Goal: Task Accomplishment & Management: Use online tool/utility

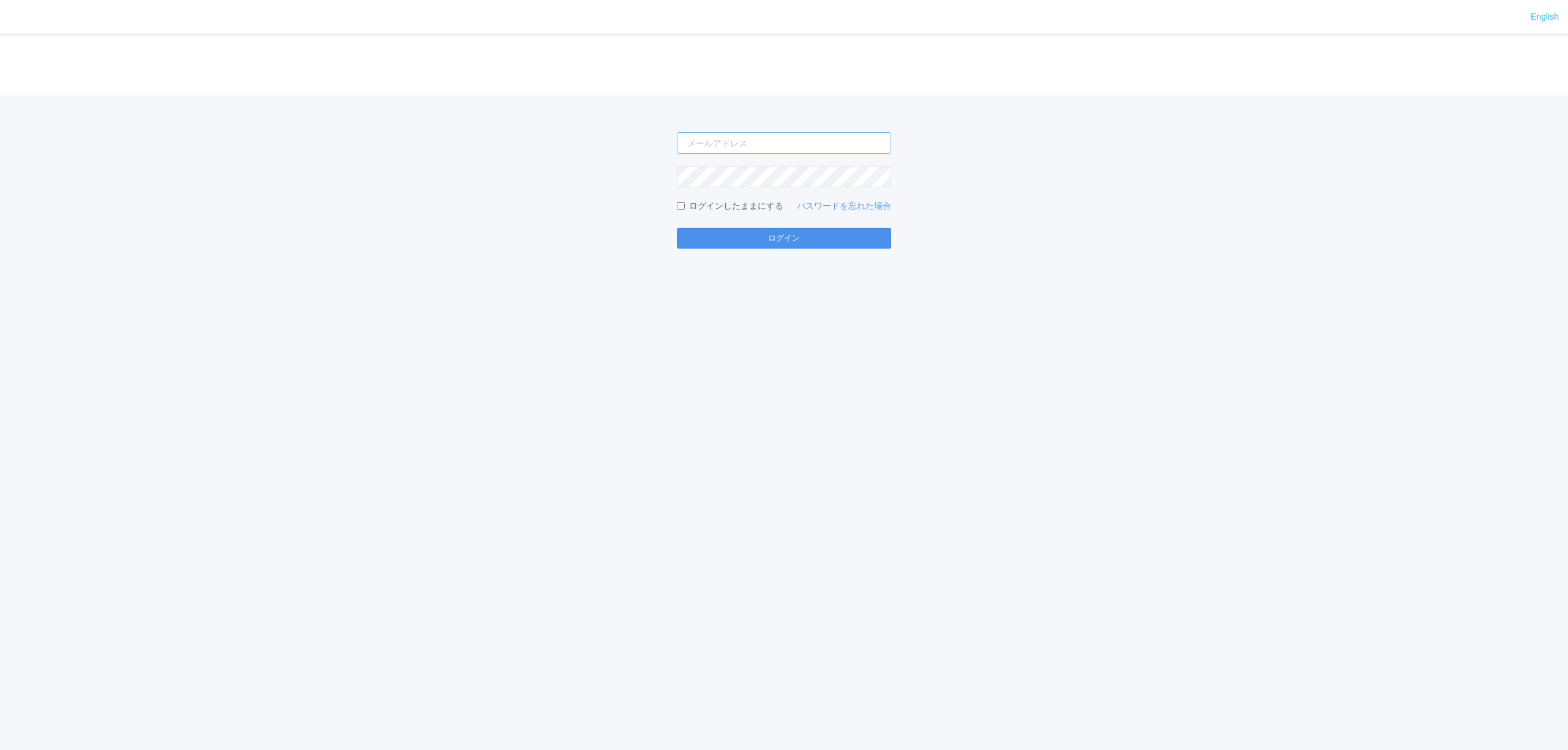
type input "[PERSON_NAME][EMAIL_ADDRESS][DOMAIN_NAME]"
click at [755, 244] on button "ログイン" at bounding box center [784, 238] width 215 height 21
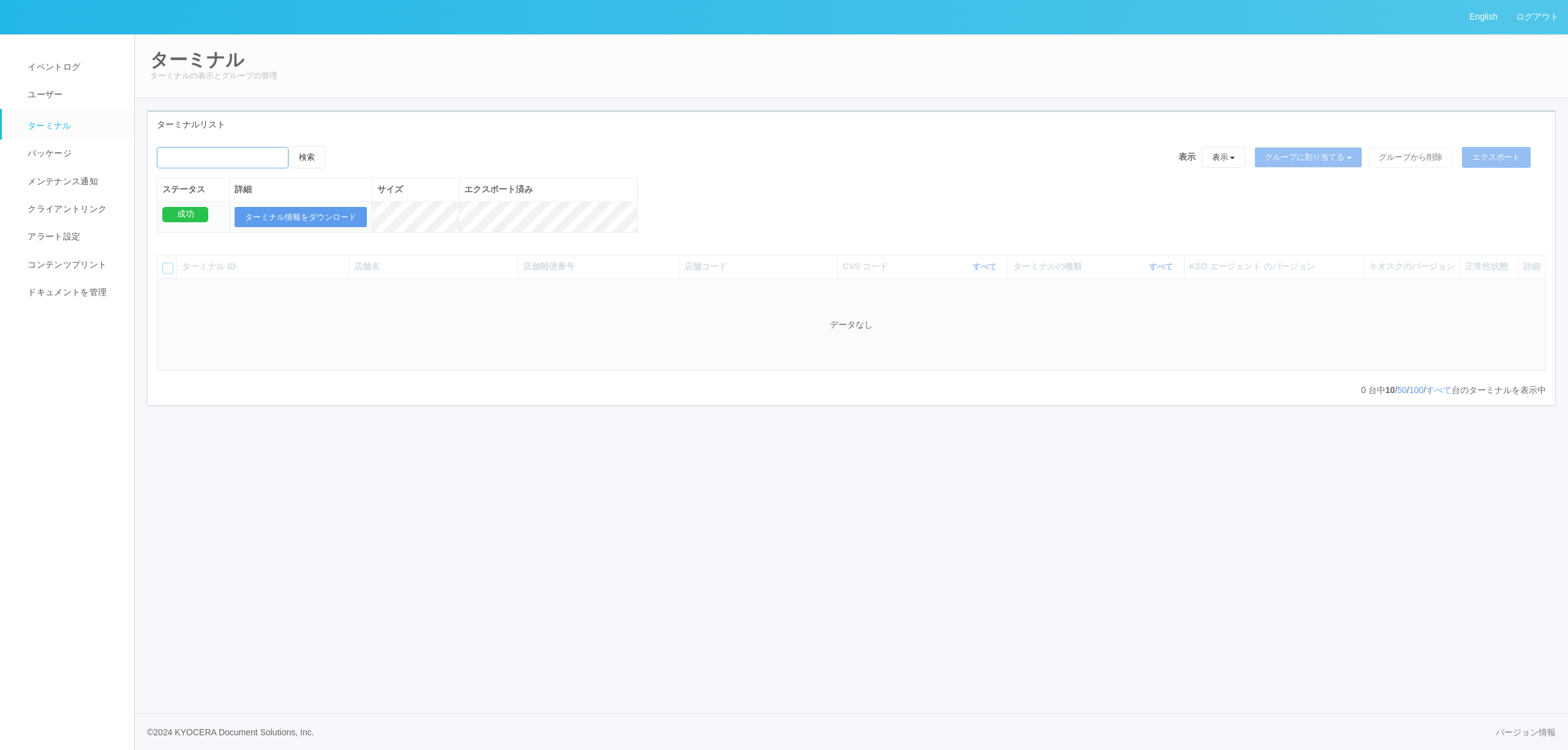
click at [172, 155] on input "emailSearch" at bounding box center [223, 157] width 132 height 21
paste input "[PERSON_NAME][GEOGRAPHIC_DATA]"
type input "[PERSON_NAME][GEOGRAPHIC_DATA]"
click at [315, 160] on button "検索" at bounding box center [308, 157] width 37 height 22
click at [324, 160] on button "検索" at bounding box center [308, 157] width 37 height 22
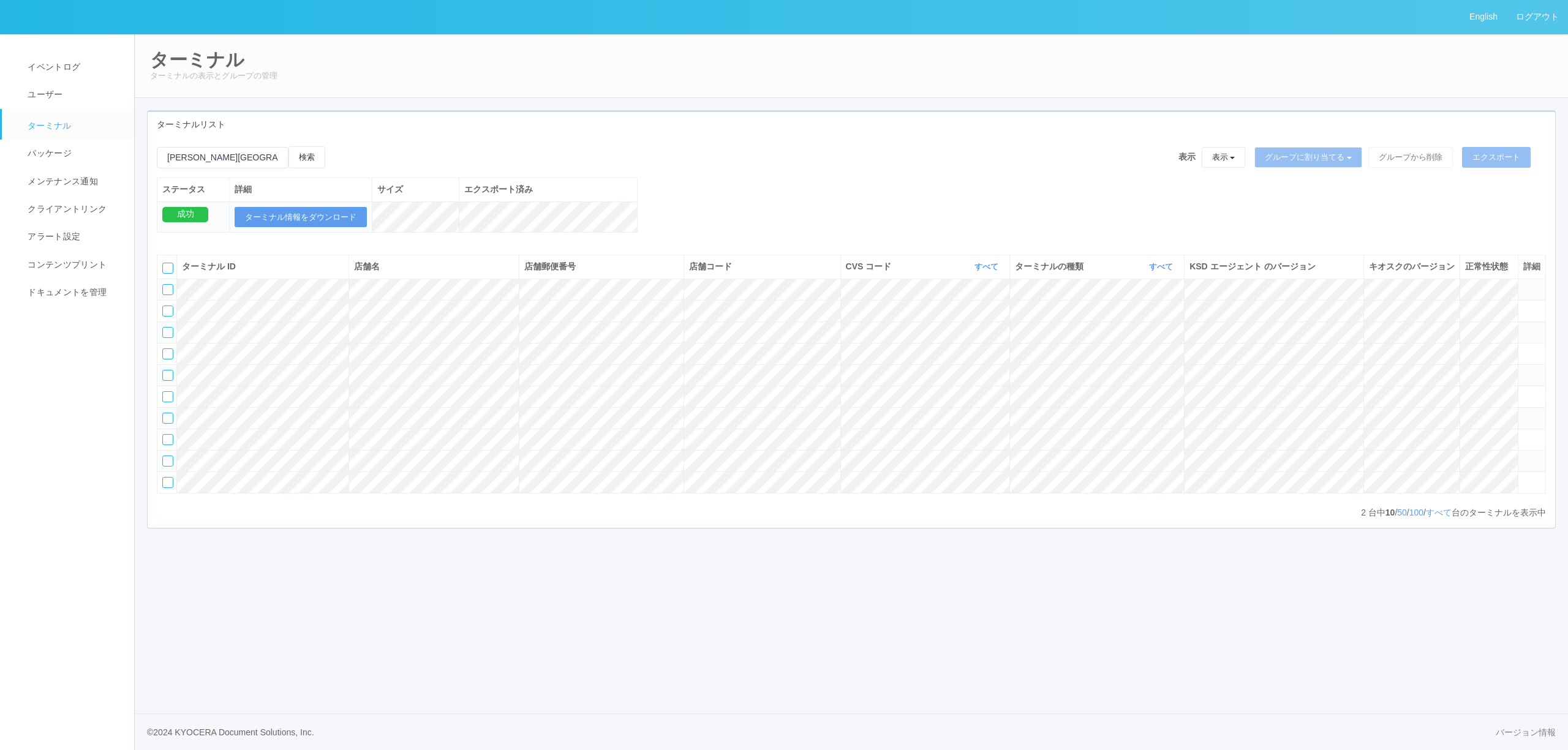
click at [416, 135] on div "ターミナルリスト" at bounding box center [852, 125] width 1407 height 25
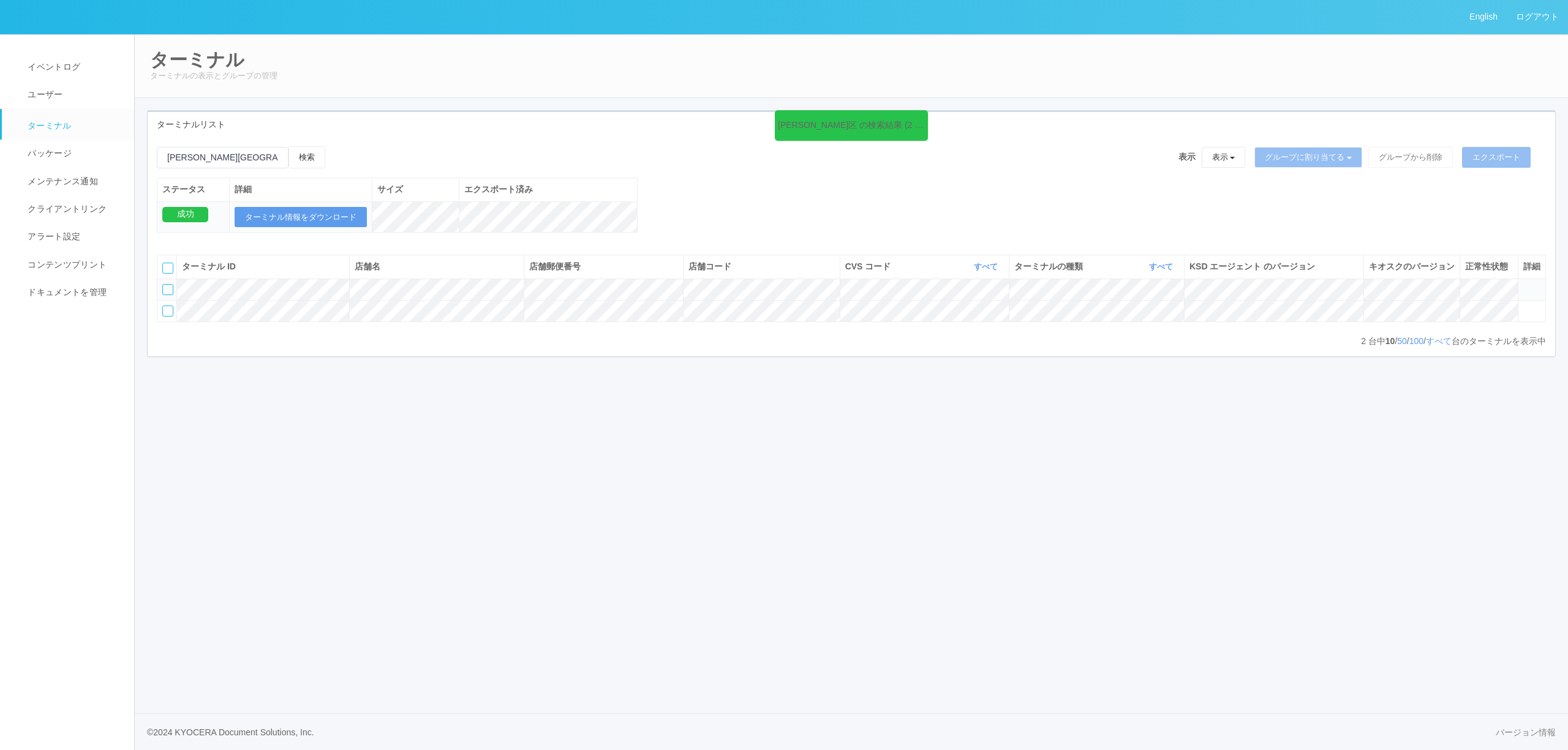
click at [1523, 284] on icon at bounding box center [1523, 284] width 0 height 0
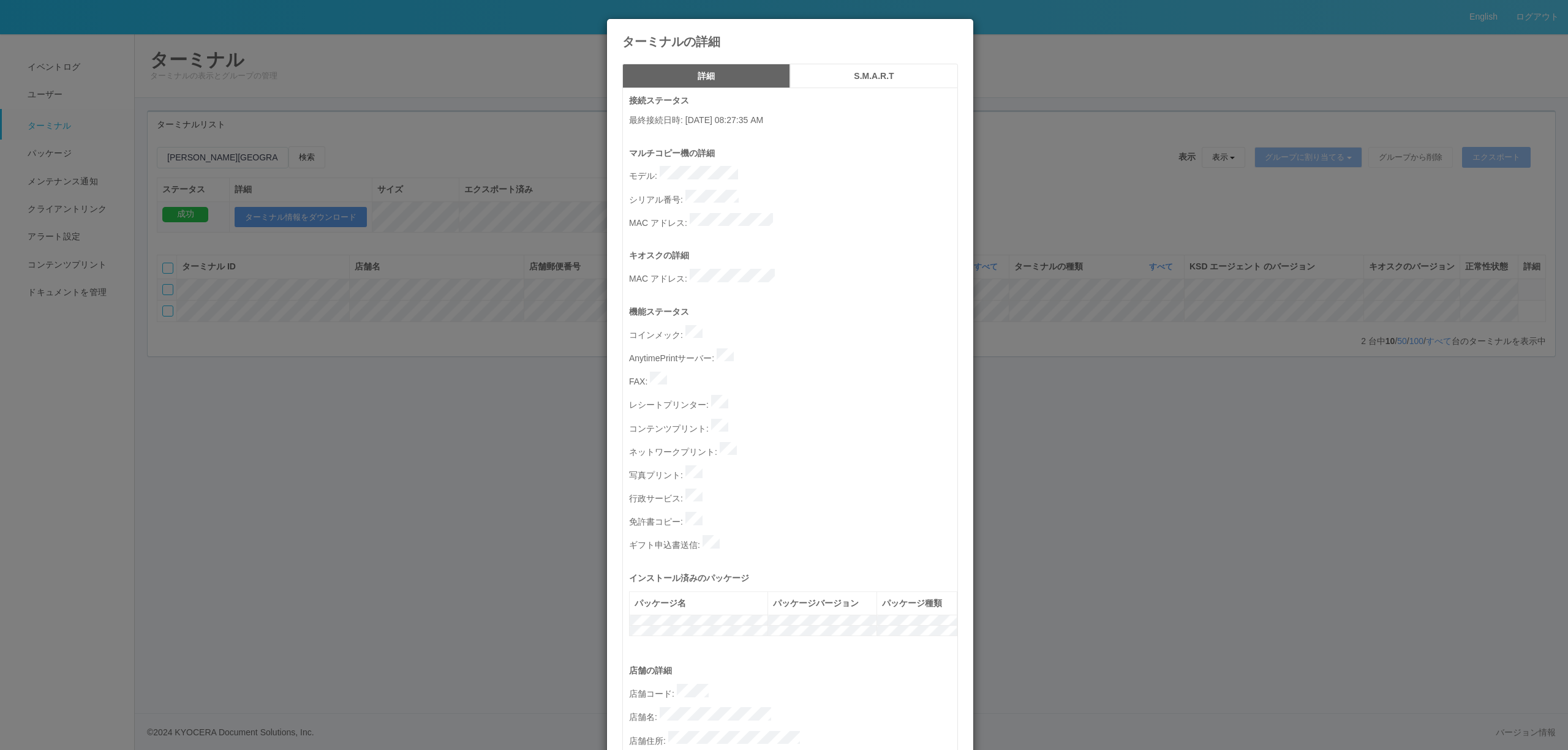
scroll to position [326, 0]
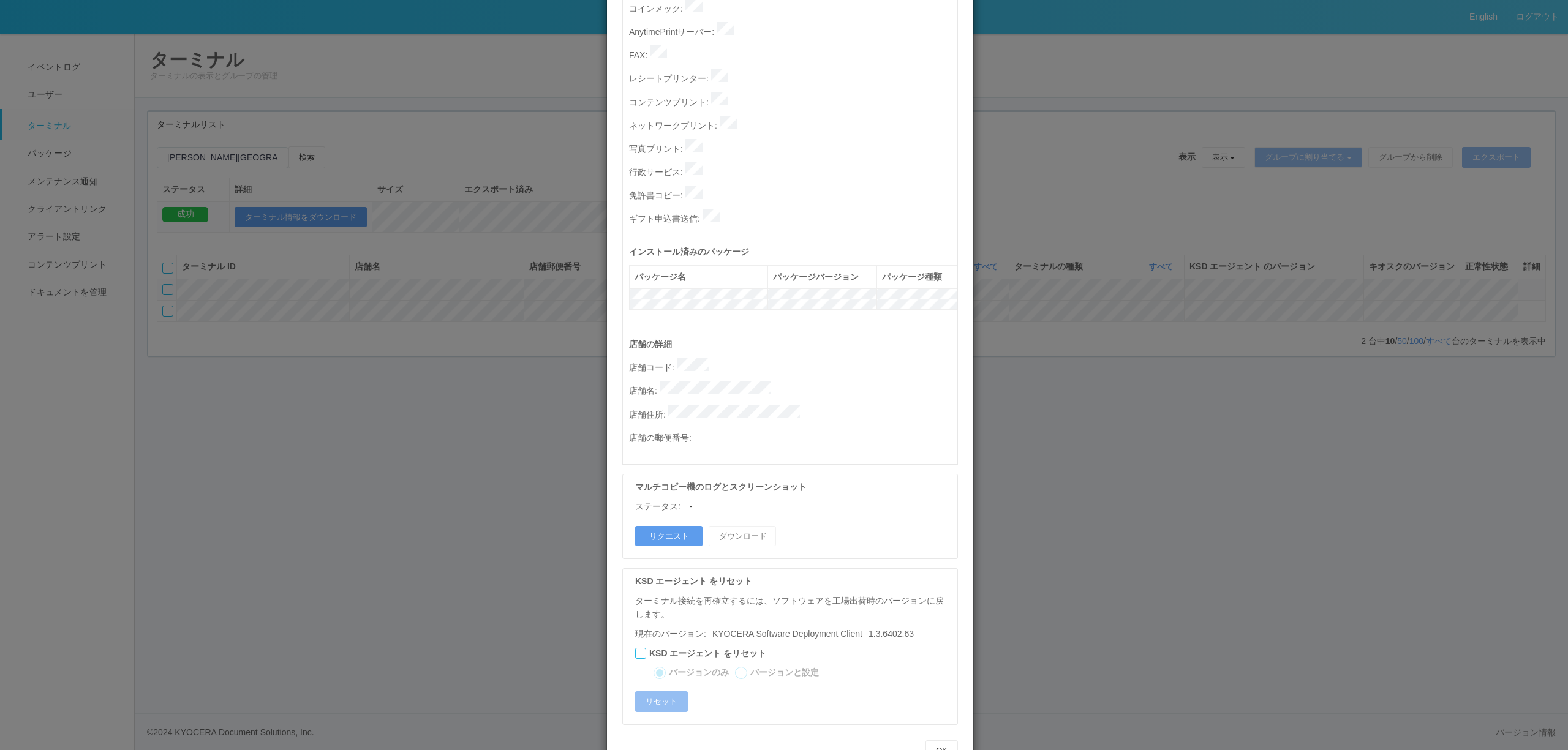
click at [672, 476] on div "マルチコピー機のログとスクリーンショット ステータス: - リクエスト ダウンロード" at bounding box center [790, 516] width 335 height 85
click at [675, 526] on button "リクエスト" at bounding box center [669, 536] width 68 height 21
click at [990, 440] on div "ターミナルの詳細 詳細 S.M.A.R.T 接続ステータス 最終接続日時 : [DATE] 08:27:35 AM マルチコピー機の詳細 モデル : シリアル…" at bounding box center [784, 375] width 1568 height 750
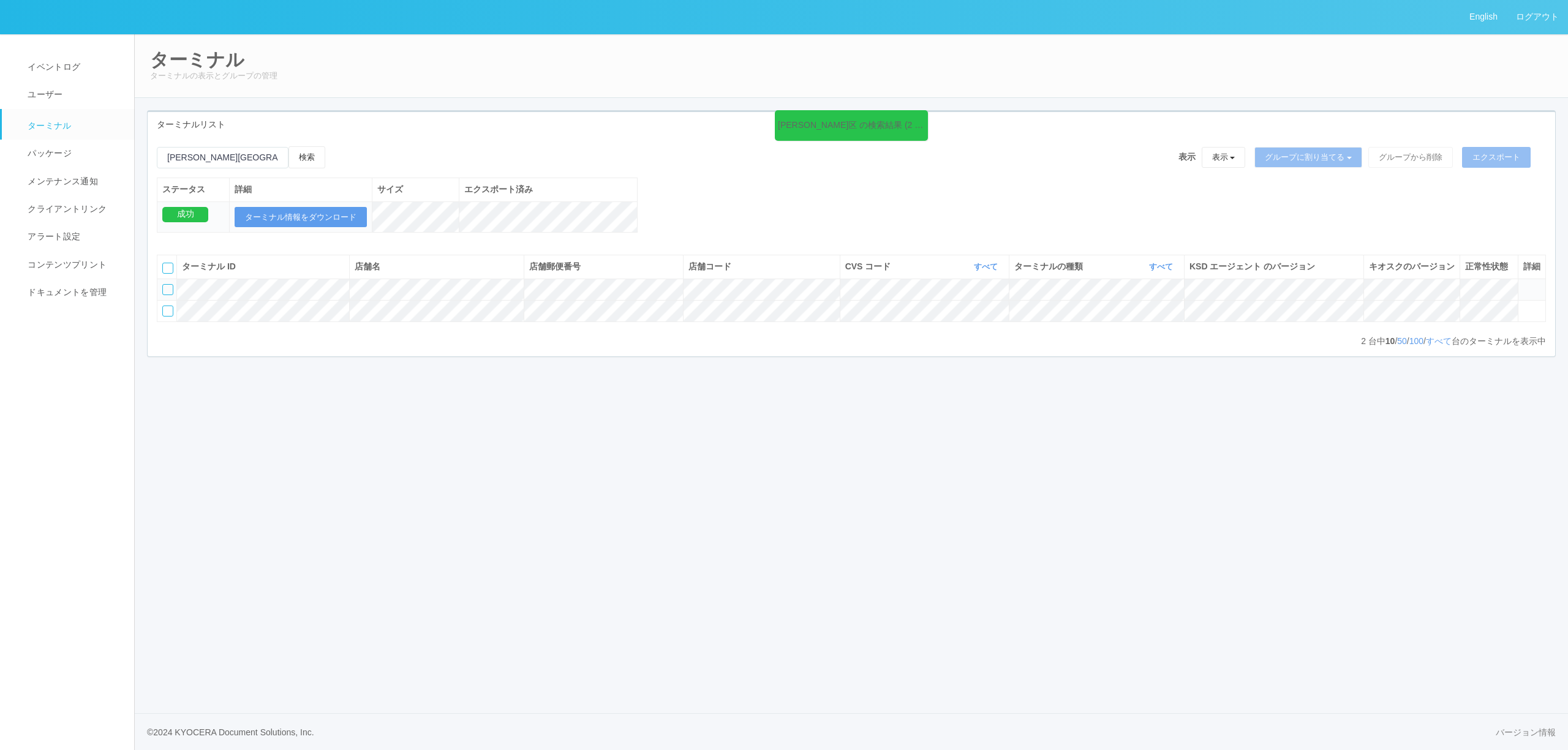
click at [1523, 284] on icon at bounding box center [1523, 284] width 0 height 0
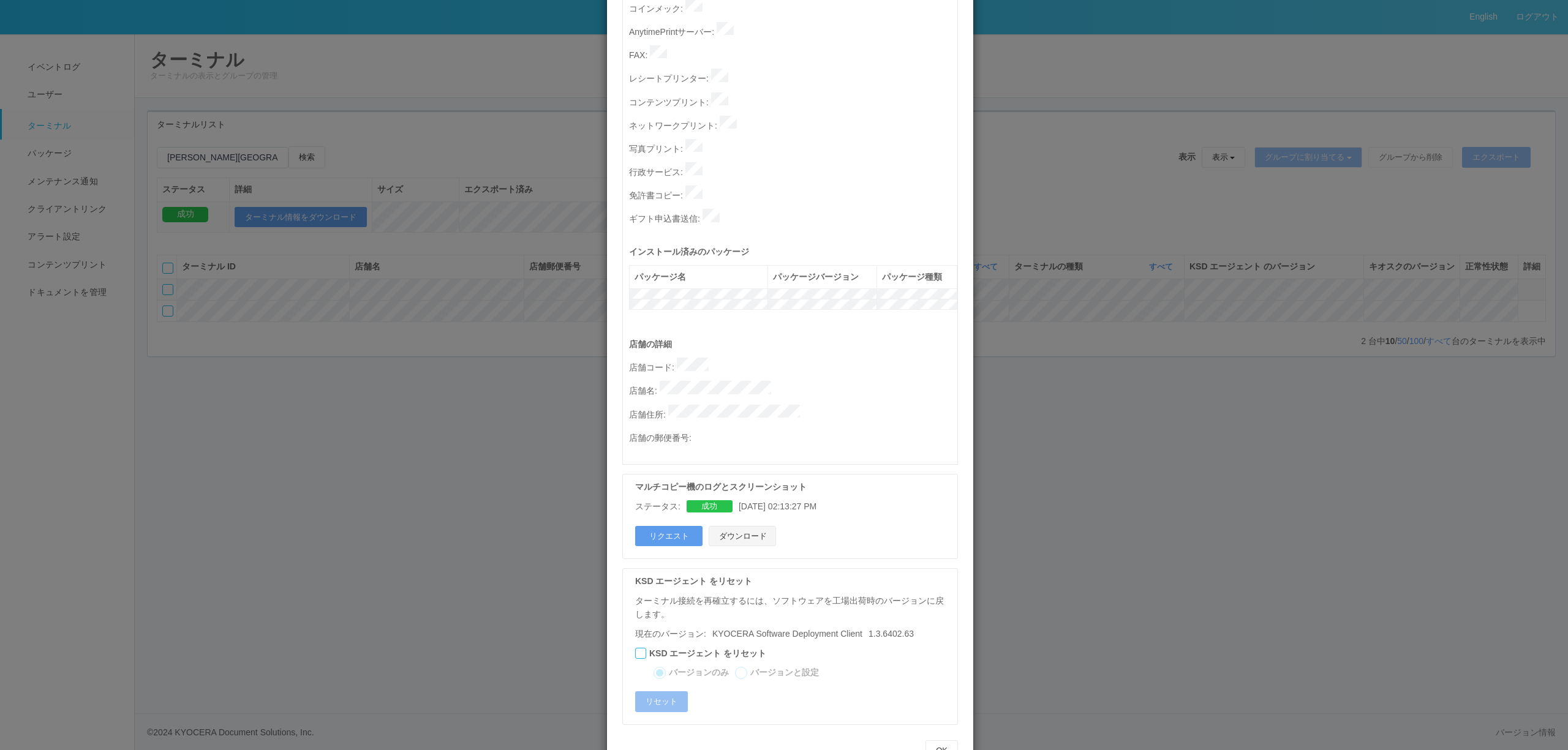
click at [735, 526] on button "ダウンロード" at bounding box center [743, 536] width 68 height 21
drag, startPoint x: 438, startPoint y: 378, endPoint x: 507, endPoint y: 351, distance: 74.1
click at [443, 375] on div "ターミナルの詳細 詳細 S.M.A.R.T 接続ステータス 最終接続日時 : [DATE] 08:27:35 AM マルチコピー機の詳細 モデル : シリアル…" at bounding box center [784, 375] width 1568 height 750
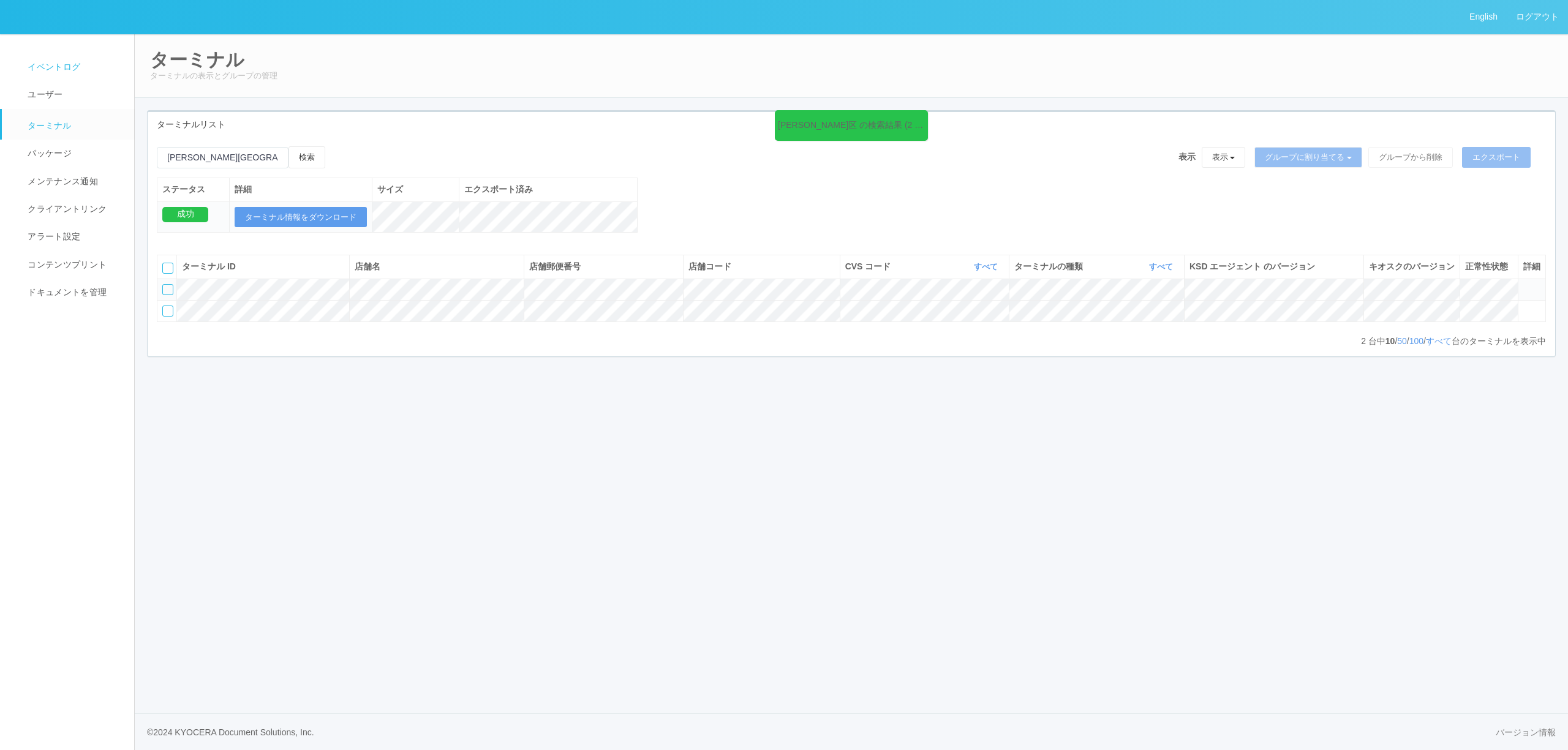
click at [40, 67] on span "イベントログ" at bounding box center [52, 67] width 56 height 10
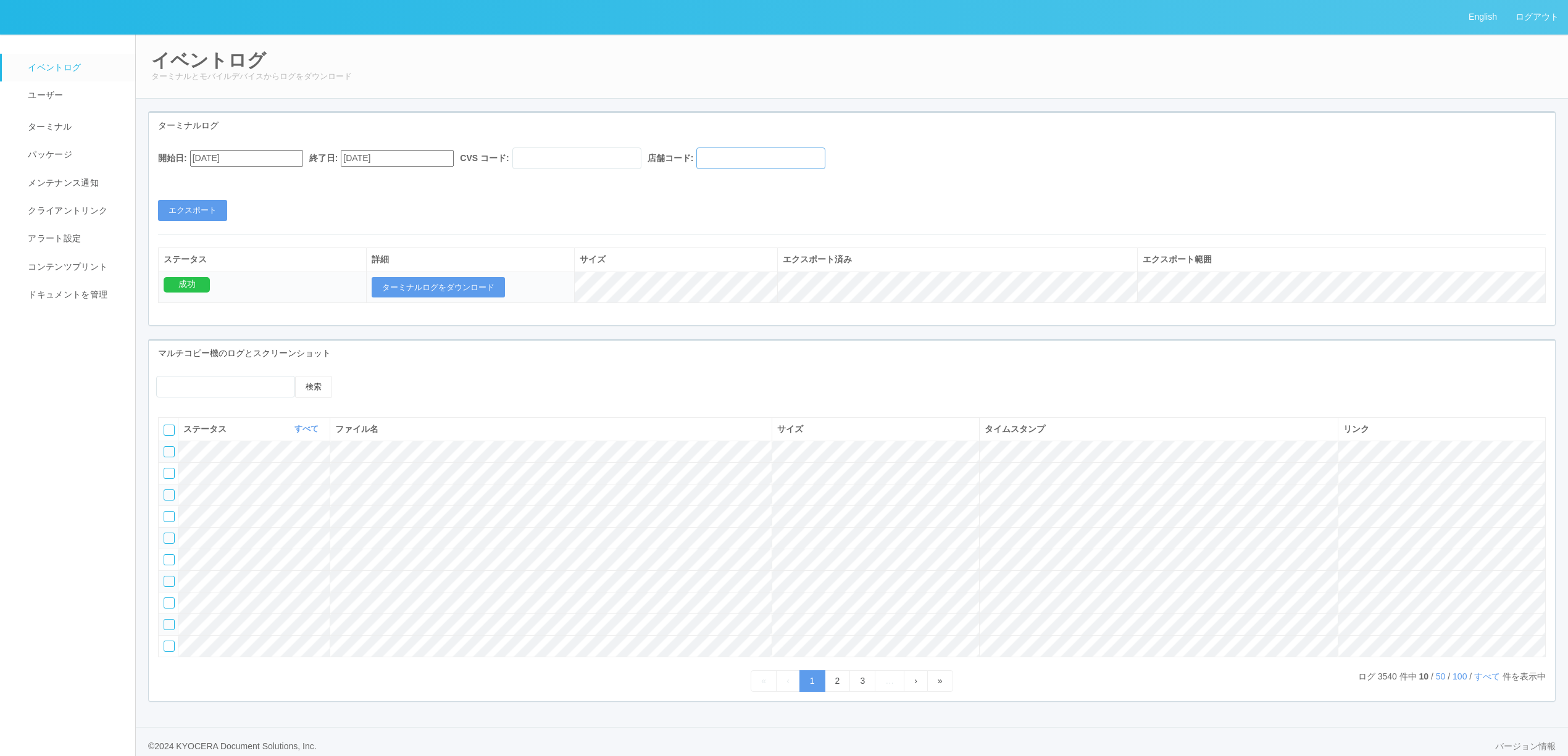
click at [766, 156] on input "text" at bounding box center [761, 158] width 129 height 21
paste input "230023"
type input "230023"
click at [247, 162] on input "[DATE]" at bounding box center [246, 158] width 113 height 17
click at [210, 177] on button "button" at bounding box center [205, 175] width 10 height 3
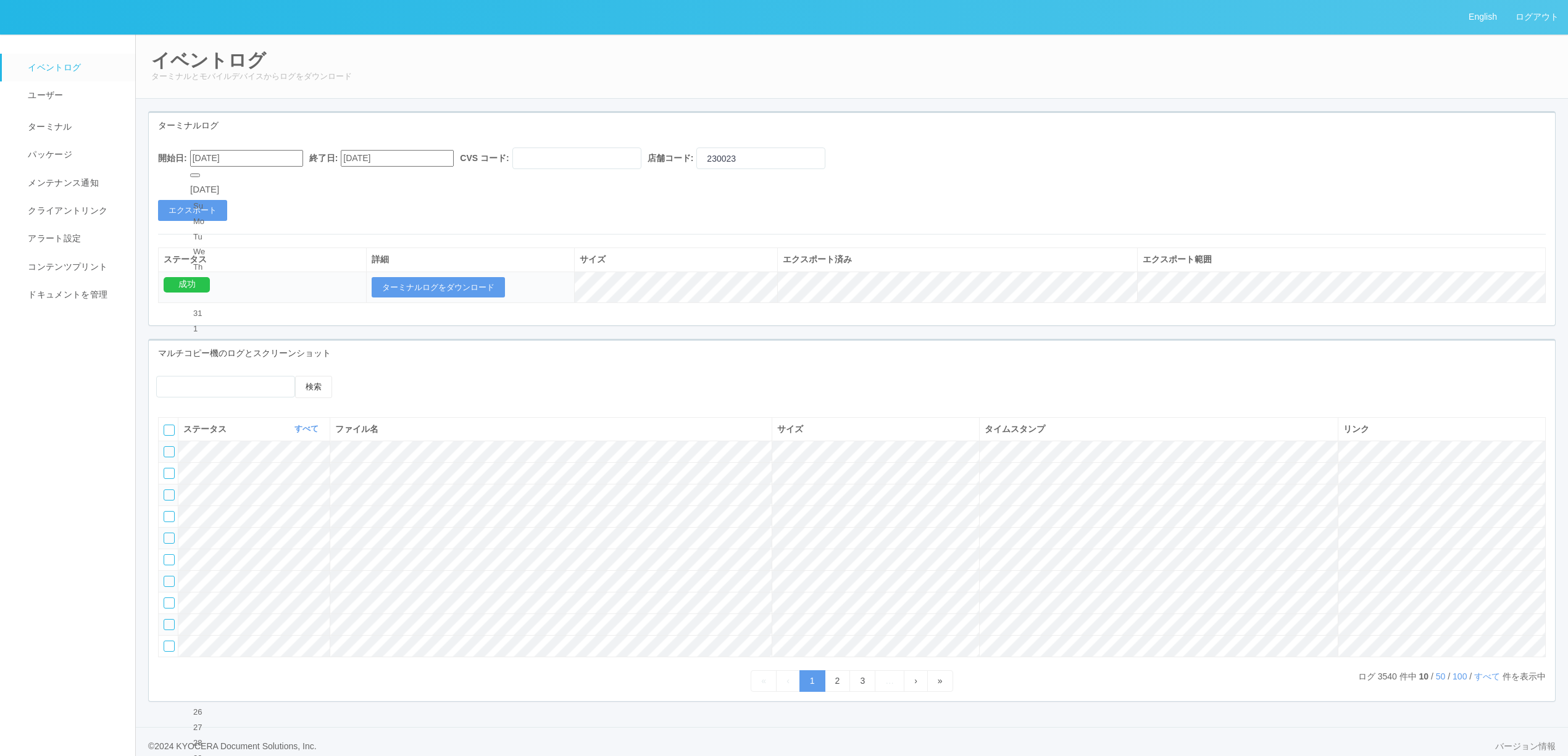
click at [216, 676] on div "24" at bounding box center [204, 682] width 23 height 13
type input "[DATE]"
click at [210, 208] on button "エクスポート" at bounding box center [192, 210] width 69 height 21
click at [499, 279] on button "ターミナルログをダウンロード" at bounding box center [438, 288] width 134 height 21
click at [436, 291] on button "ターミナルログをダウンロード" at bounding box center [438, 288] width 134 height 21
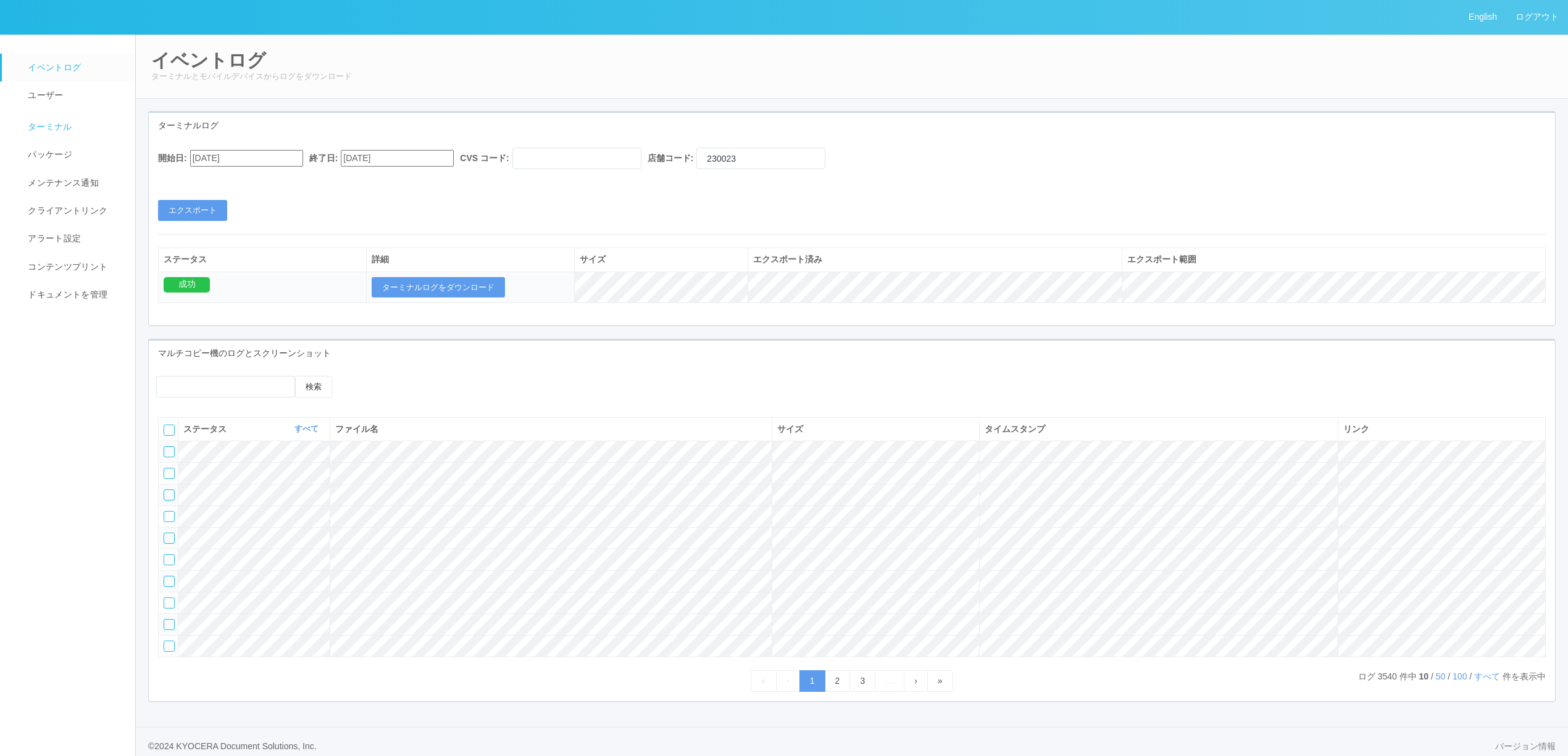
click at [74, 131] on link "ターミナル" at bounding box center [74, 125] width 145 height 31
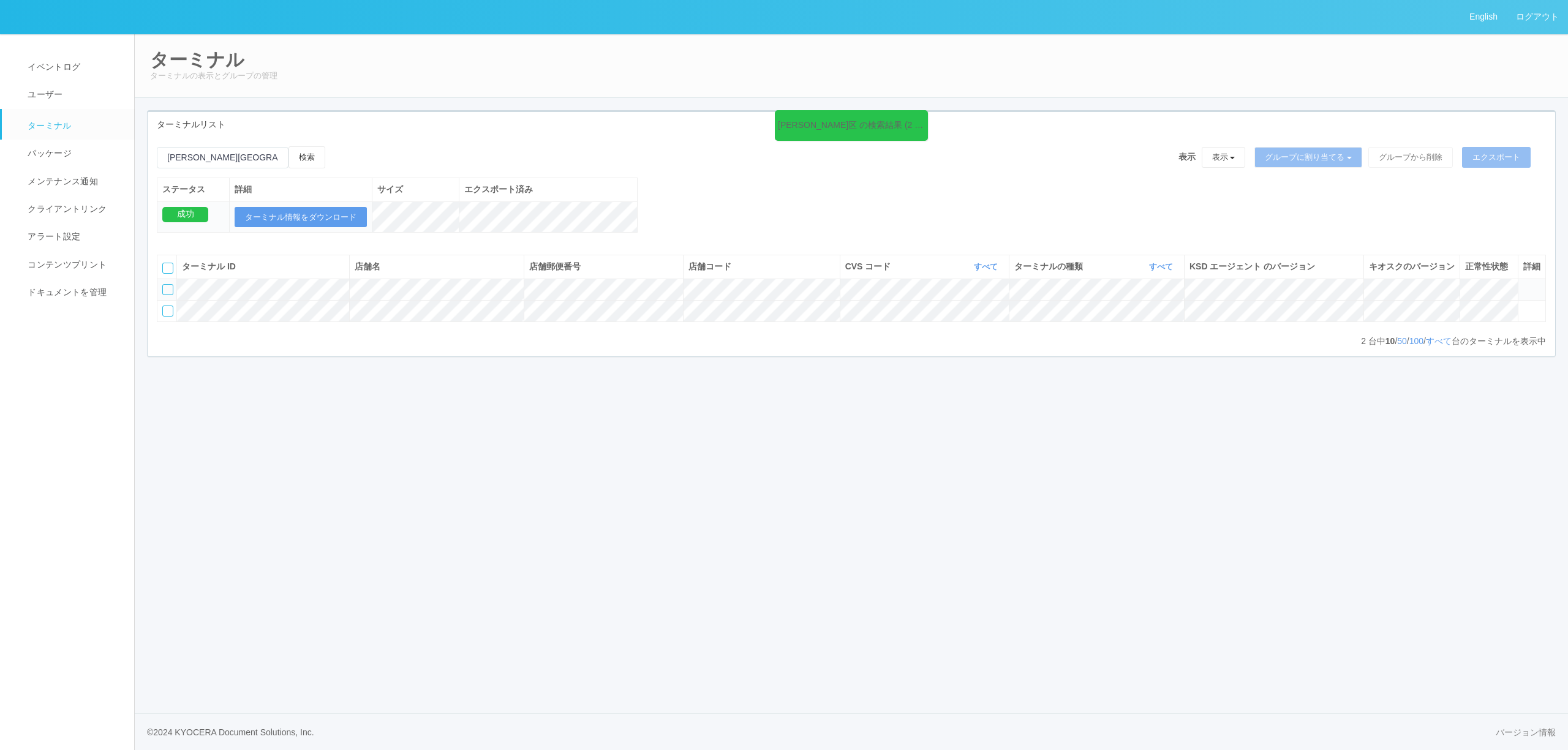
click at [1523, 284] on icon at bounding box center [1523, 284] width 0 height 0
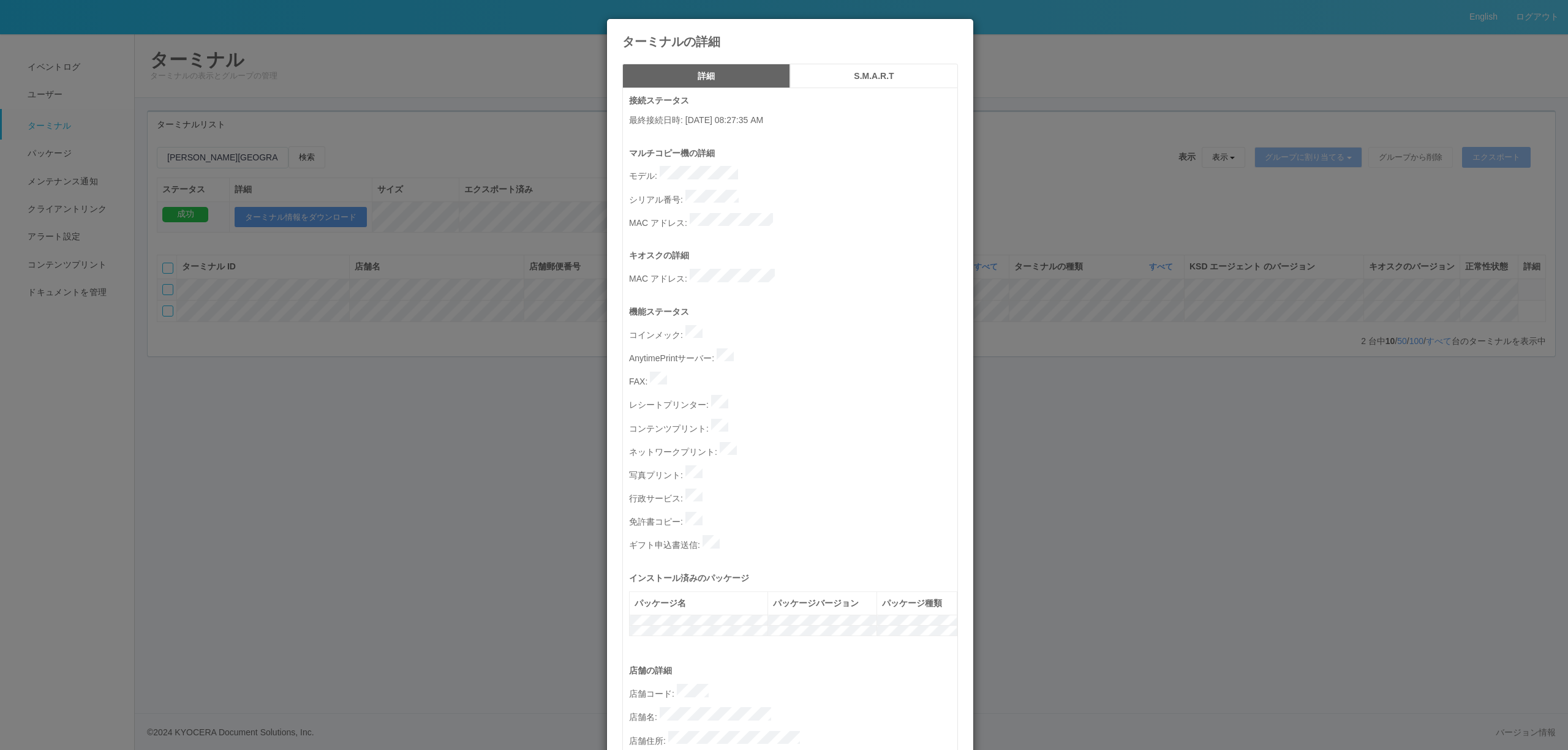
scroll to position [326, 0]
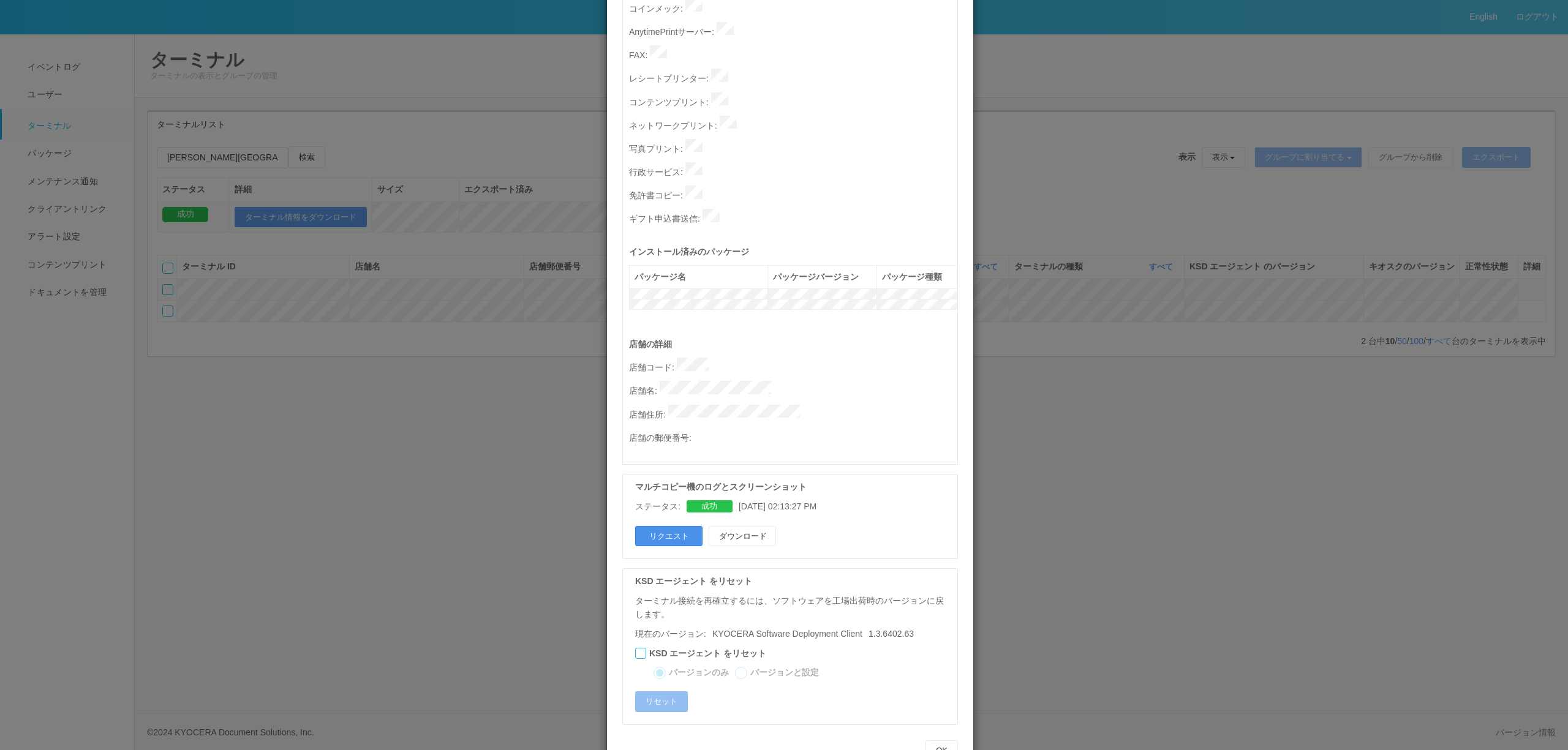
click at [681, 526] on button "リクエスト" at bounding box center [669, 536] width 68 height 21
click at [1197, 322] on div "ターミナルの詳細 詳細 S.M.A.R.T 接続ステータス 最終接続日時 : [DATE] 08:27:35 AM マルチコピー機の詳細 モデル : シリアル…" at bounding box center [784, 375] width 1568 height 750
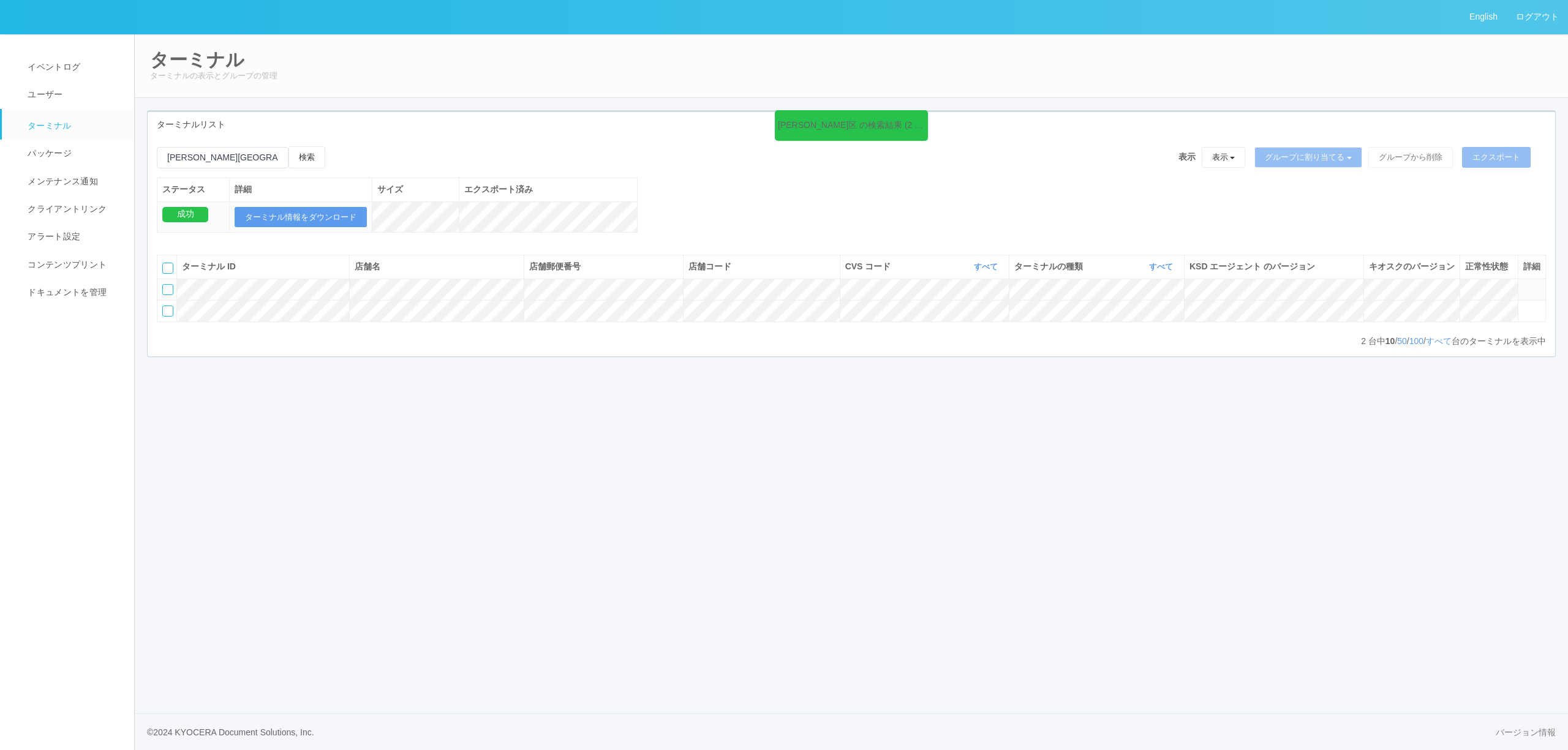
click at [1523, 284] on icon at bounding box center [1523, 284] width 0 height 0
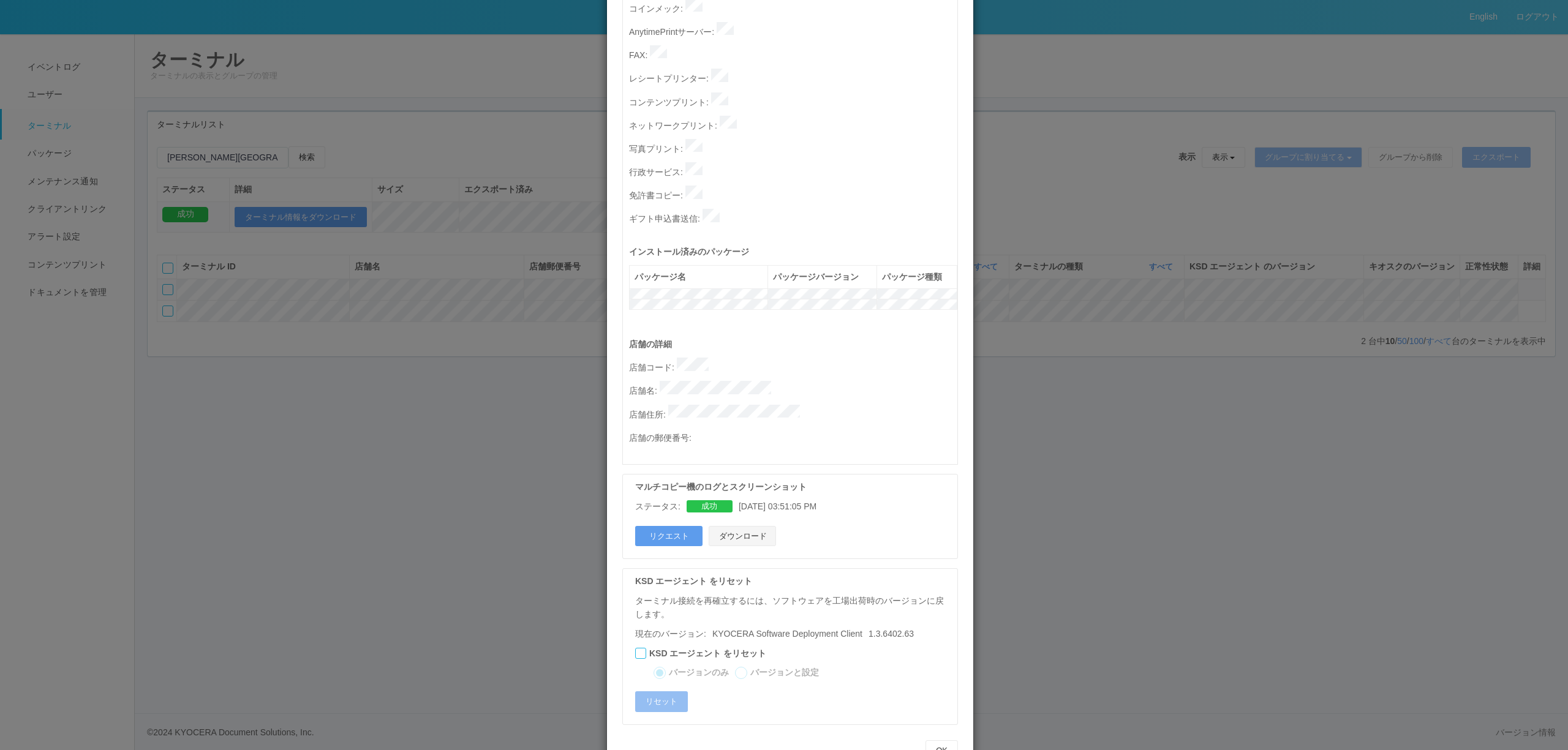
click at [749, 526] on button "ダウンロード" at bounding box center [743, 536] width 68 height 21
click at [746, 526] on button "ダウンロード" at bounding box center [743, 536] width 68 height 21
